Goal: Task Accomplishment & Management: Manage account settings

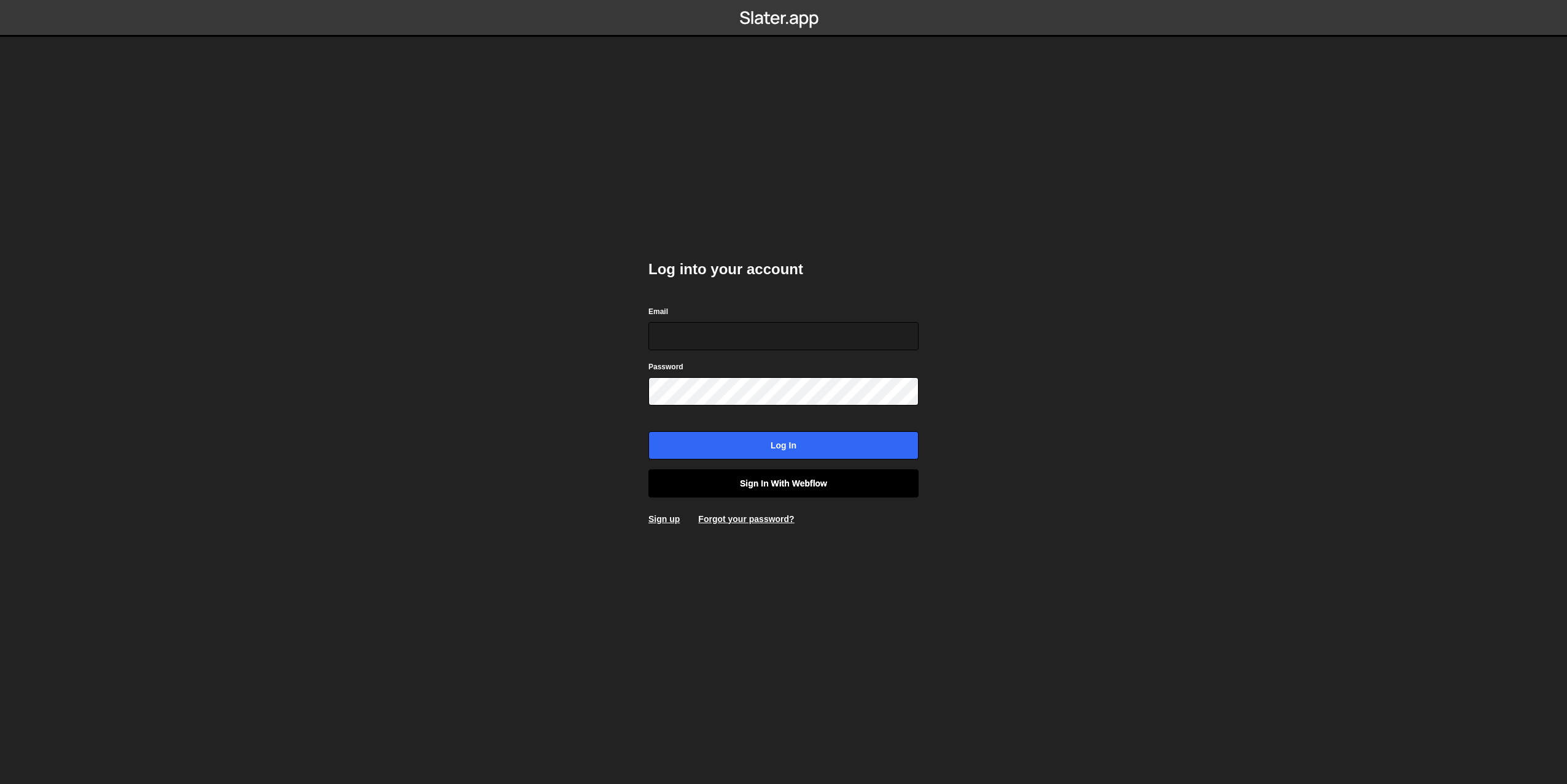
click at [784, 479] on link "Sign in with Webflow" at bounding box center [784, 483] width 270 height 28
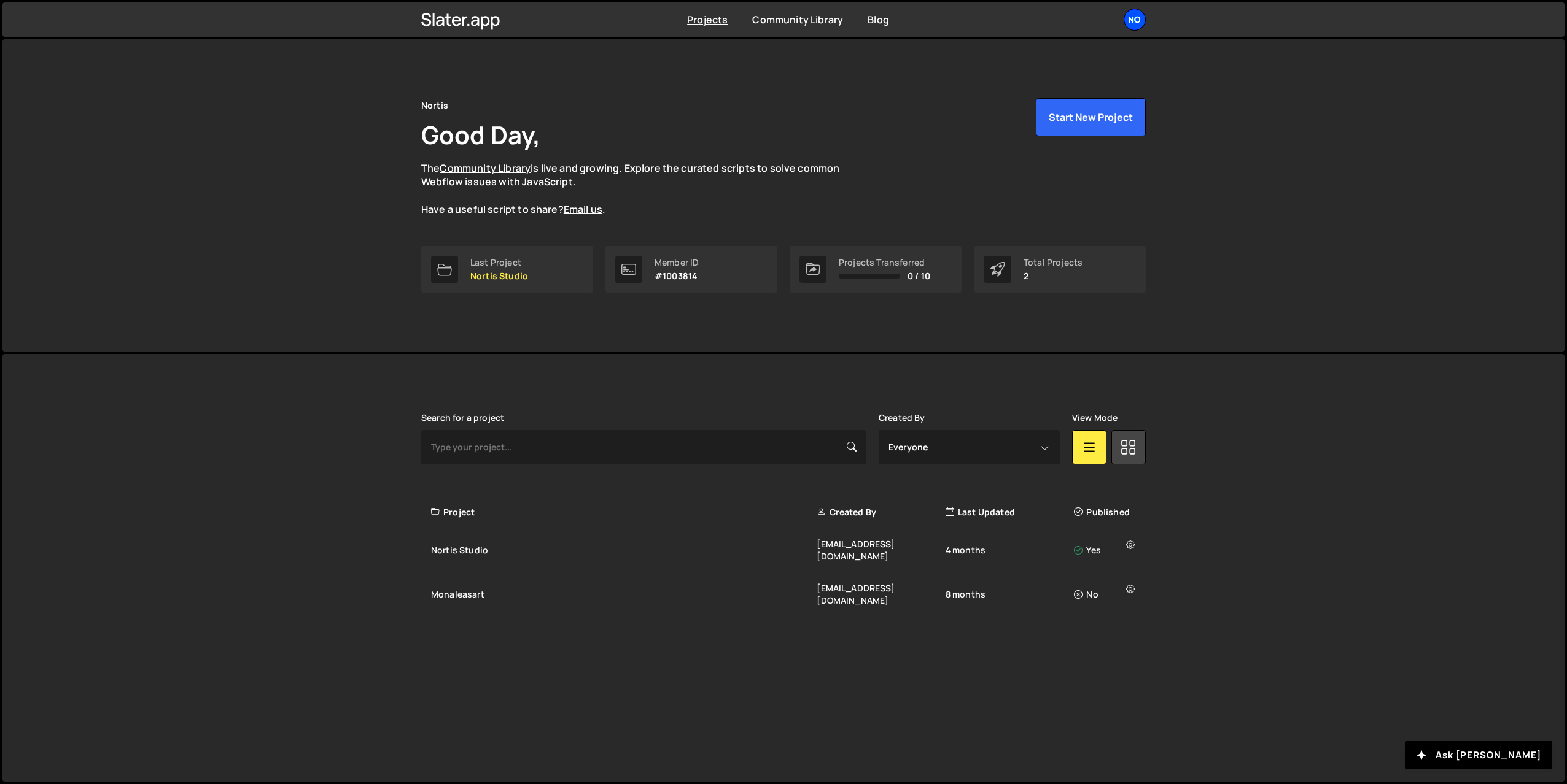
click at [1136, 22] on div "No" at bounding box center [1134, 19] width 22 height 22
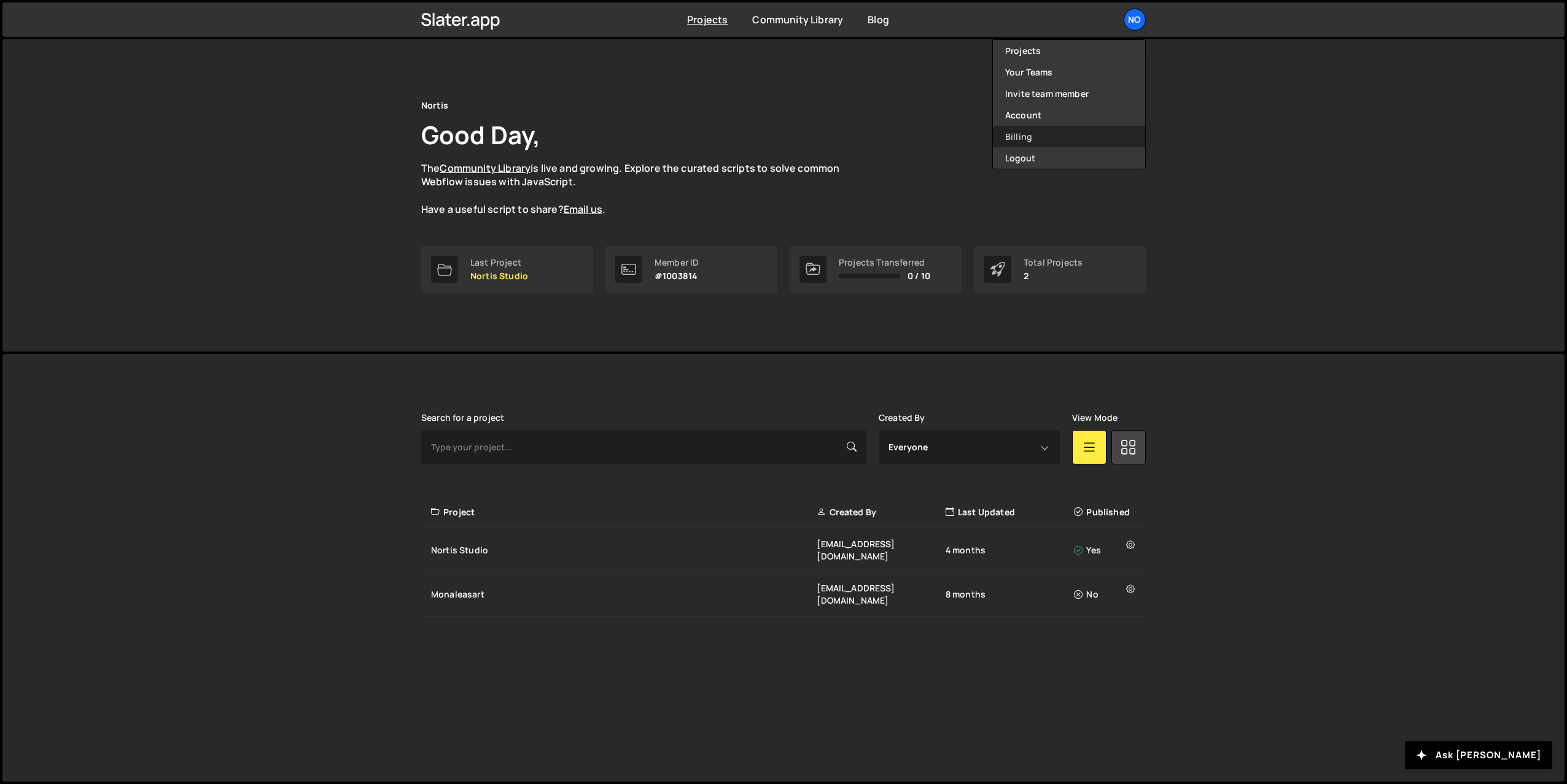
click at [1021, 141] on link "Billing" at bounding box center [1069, 137] width 152 height 22
